Goal: Information Seeking & Learning: Learn about a topic

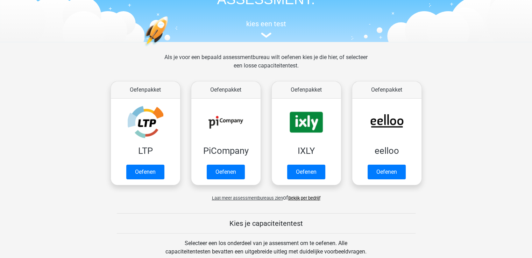
scroll to position [57, 0]
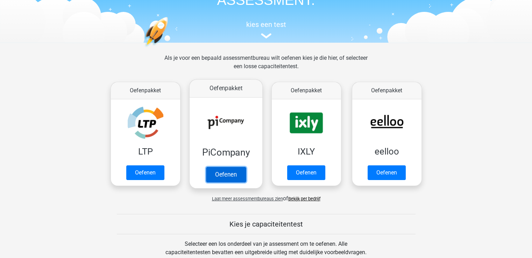
click at [229, 170] on link "Oefenen" at bounding box center [226, 174] width 40 height 15
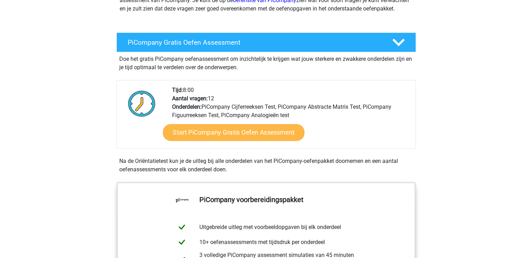
scroll to position [118, 0]
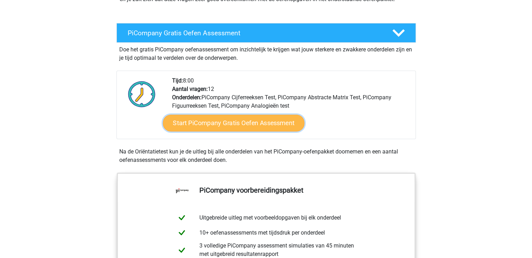
click at [257, 132] on link "Start PiCompany Gratis Oefen Assessment" at bounding box center [234, 123] width 142 height 17
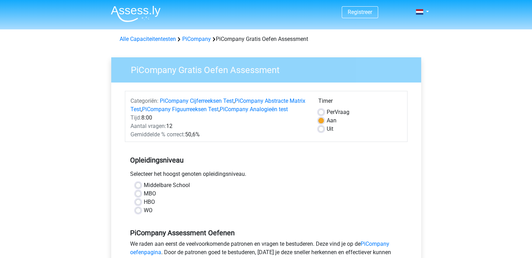
click at [144, 198] on label "MBO" at bounding box center [150, 194] width 12 height 8
click at [138, 197] on input "MBO" at bounding box center [138, 193] width 6 height 7
radio input "true"
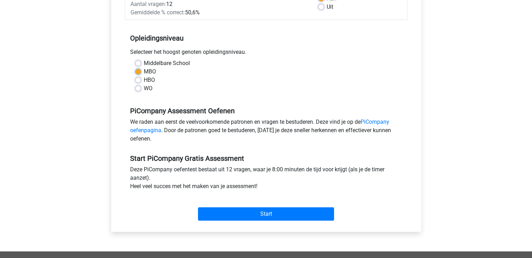
scroll to position [129, 0]
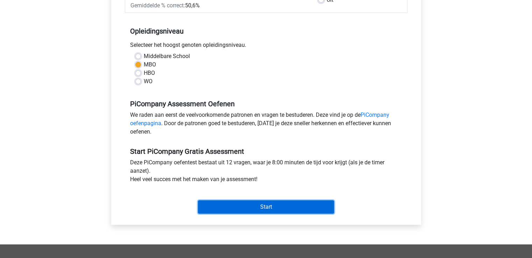
click at [256, 214] on input "Start" at bounding box center [266, 207] width 136 height 13
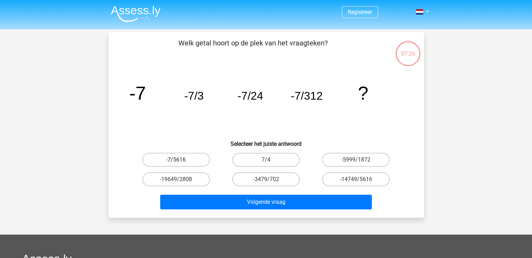
click at [182, 153] on label "-7/5616" at bounding box center [176, 160] width 68 height 14
click at [181, 160] on input "-7/5616" at bounding box center [178, 162] width 5 height 5
radio input "true"
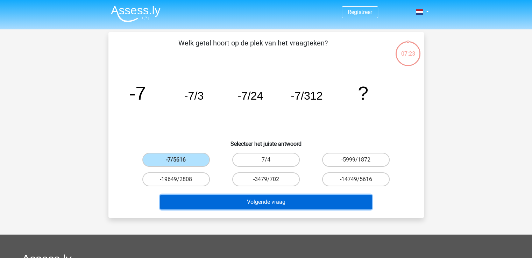
click at [278, 203] on button "Volgende vraag" at bounding box center [266, 202] width 212 height 15
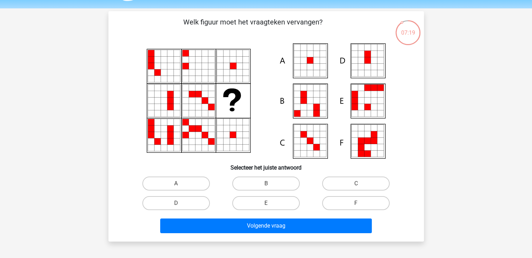
scroll to position [15, 0]
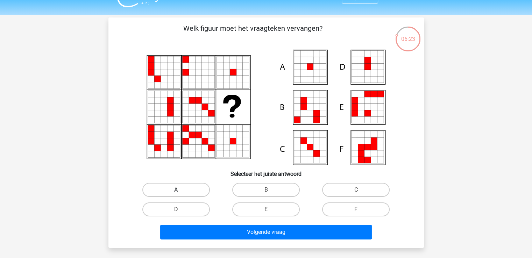
click at [171, 189] on label "A" at bounding box center [176, 190] width 68 height 14
click at [176, 190] on input "A" at bounding box center [178, 192] width 5 height 5
radio input "true"
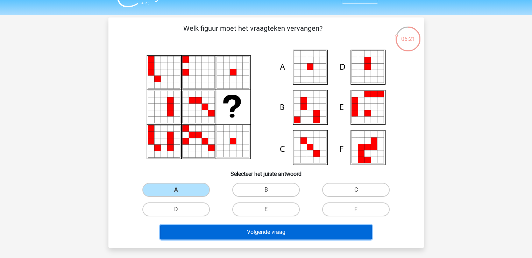
click at [228, 227] on button "Volgende vraag" at bounding box center [266, 232] width 212 height 15
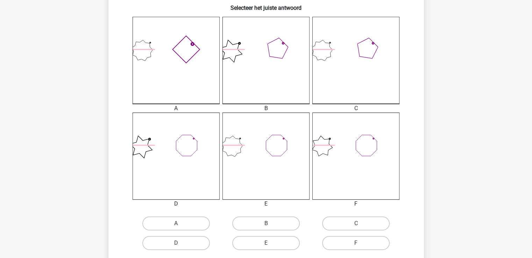
scroll to position [194, 0]
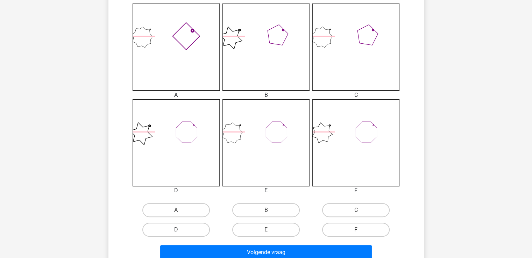
click at [192, 226] on label "D" at bounding box center [176, 230] width 68 height 14
click at [181, 230] on input "D" at bounding box center [178, 232] width 5 height 5
radio input "true"
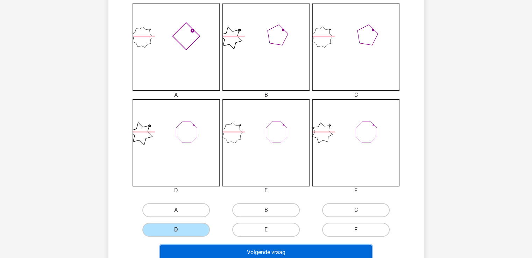
click at [267, 254] on button "Volgende vraag" at bounding box center [266, 252] width 212 height 15
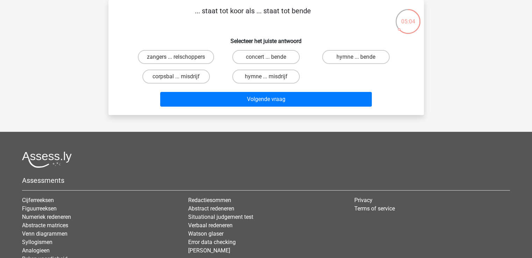
scroll to position [0, 0]
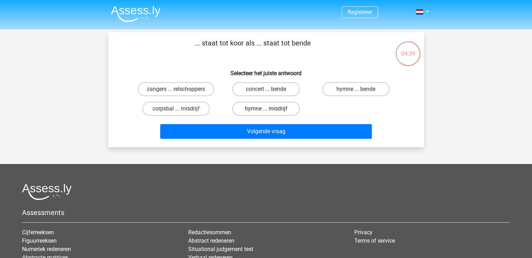
click at [257, 110] on label "hymne ... misdrijf" at bounding box center [266, 109] width 68 height 14
click at [266, 110] on input "hymne ... misdrijf" at bounding box center [268, 111] width 5 height 5
radio input "true"
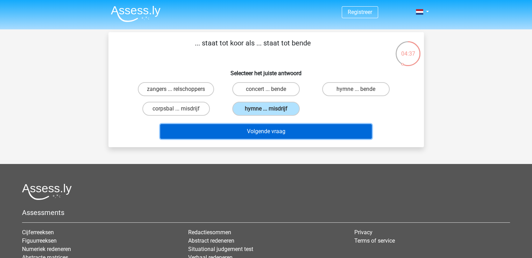
click at [267, 134] on button "Volgende vraag" at bounding box center [266, 131] width 212 height 15
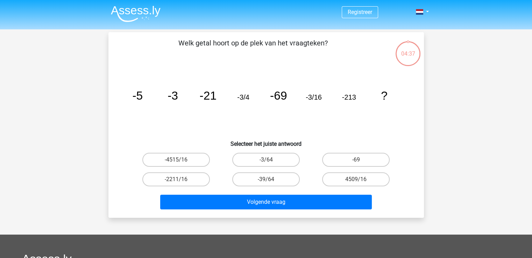
scroll to position [32, 0]
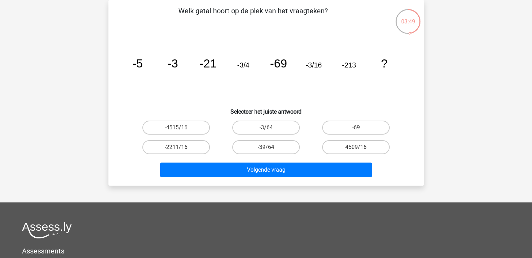
click at [267, 128] on input "-3/64" at bounding box center [268, 130] width 5 height 5
radio input "true"
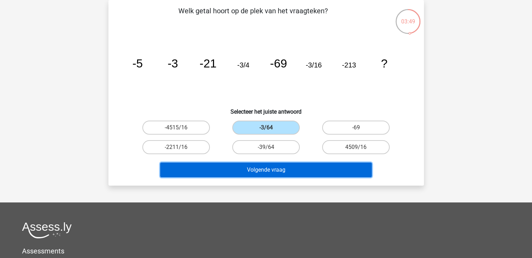
click at [276, 174] on button "Volgende vraag" at bounding box center [266, 170] width 212 height 15
